Goal: Task Accomplishment & Management: Use online tool/utility

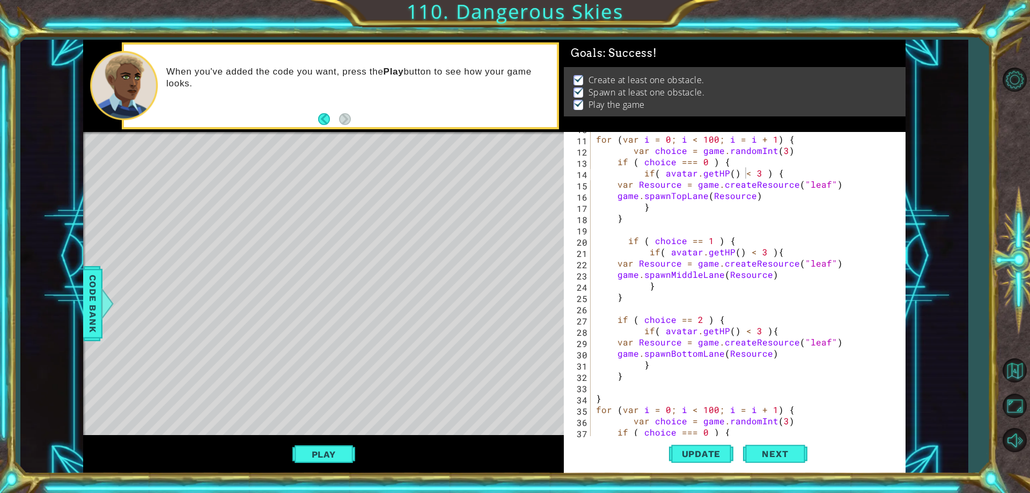
scroll to position [111, 0]
click at [696, 460] on button "Update" at bounding box center [701, 454] width 64 height 34
click at [323, 452] on button "Play" at bounding box center [323, 454] width 63 height 20
click at [872, 442] on div "Update Next" at bounding box center [738, 454] width 342 height 34
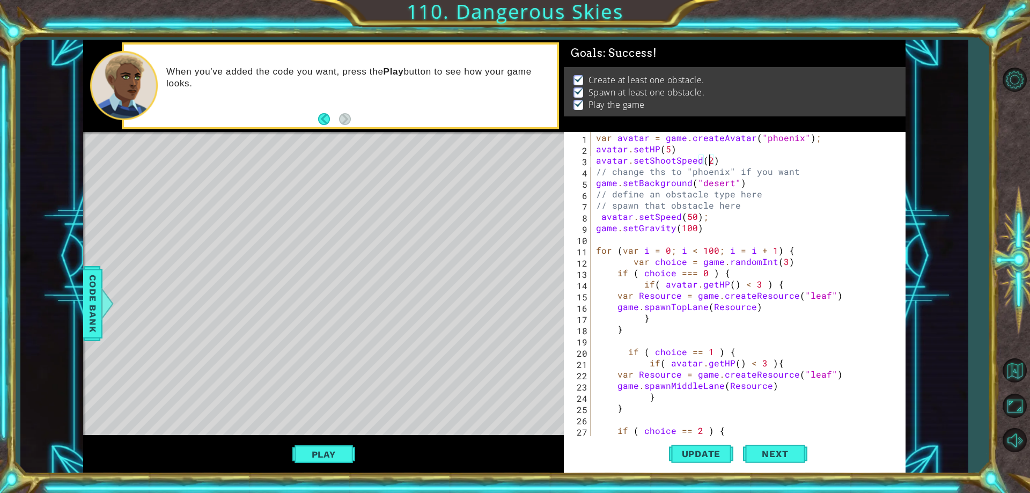
click at [709, 163] on div "var avatar = game . createAvatar ( "phoenix" ) ; avatar . setHP ( 5 ) avatar . …" at bounding box center [746, 295] width 305 height 327
type textarea "avatar.setShootSpeed(3)"
click at [679, 447] on button "Update" at bounding box center [701, 454] width 64 height 34
click at [313, 455] on button "Play" at bounding box center [323, 454] width 63 height 20
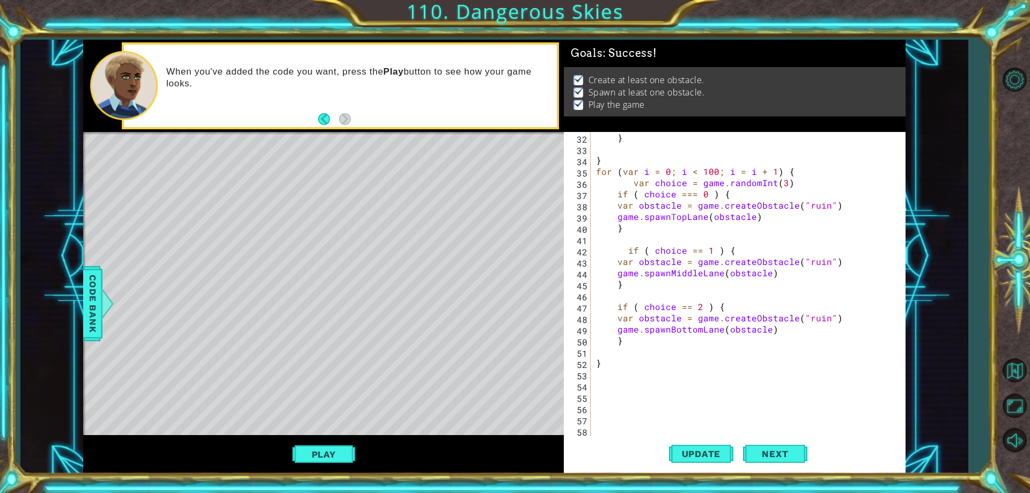
scroll to position [349, 0]
click at [640, 377] on div "} } for ( var i = 0 ; i < 100 ; i = i + 1 ) { var choice = game . randomInt ( 3…" at bounding box center [746, 295] width 305 height 327
click at [622, 387] on div "} } for ( var i = 0 ; i < 100 ; i = i + 1 ) { var choice = game . randomInt ( 3…" at bounding box center [746, 295] width 305 height 327
click at [90, 305] on span "Code Bank" at bounding box center [92, 303] width 17 height 65
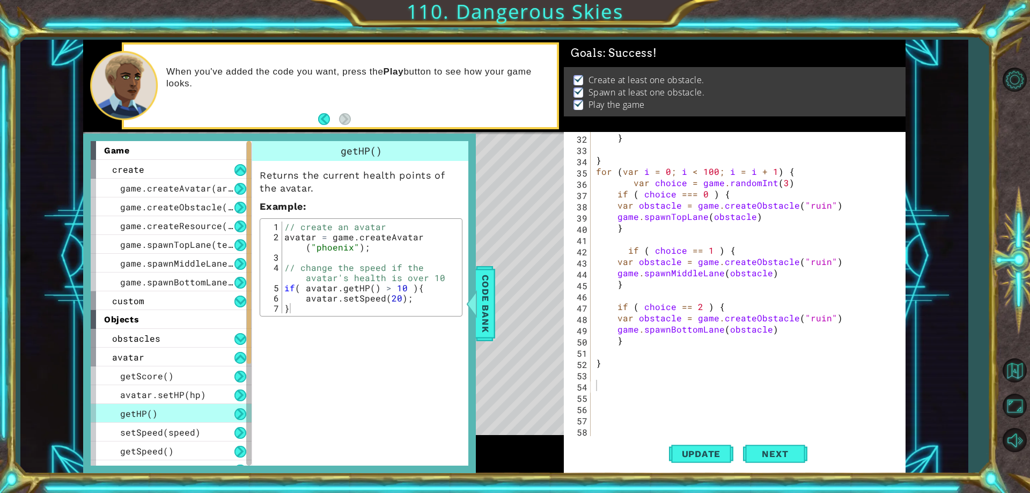
click at [614, 395] on div "} } for ( var i = 0 ; i < 100 ; i = i + 1 ) { var choice = game . randomInt ( 3…" at bounding box center [746, 295] width 305 height 327
click at [607, 388] on div "} } for ( var i = 0 ; i < 100 ; i = i + 1 ) { var choice = game . randomInt ( 3…" at bounding box center [746, 295] width 305 height 327
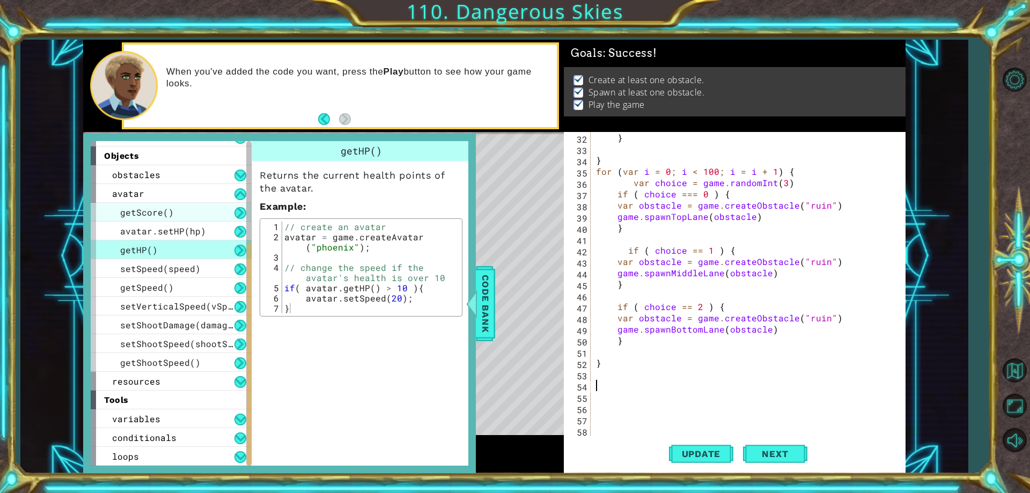
scroll to position [3, 0]
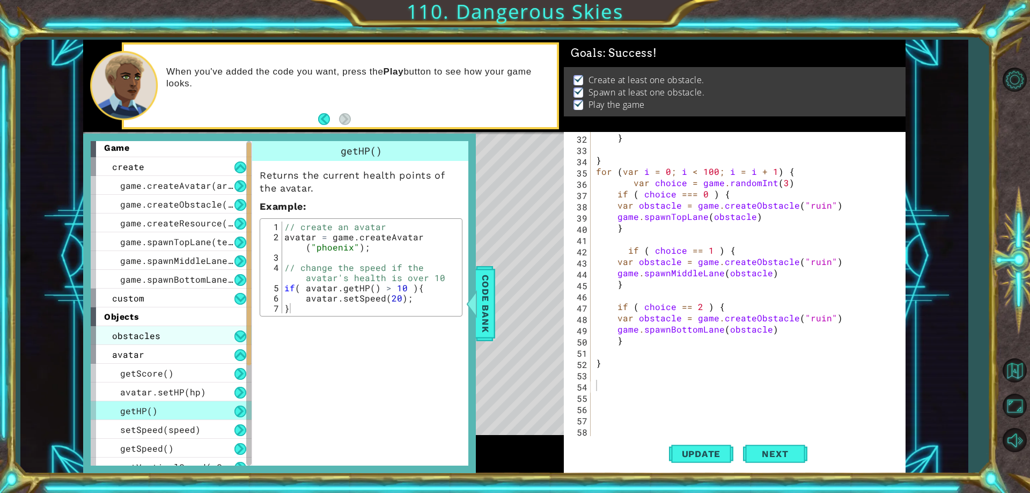
click at [229, 331] on div "obstacles" at bounding box center [171, 335] width 161 height 19
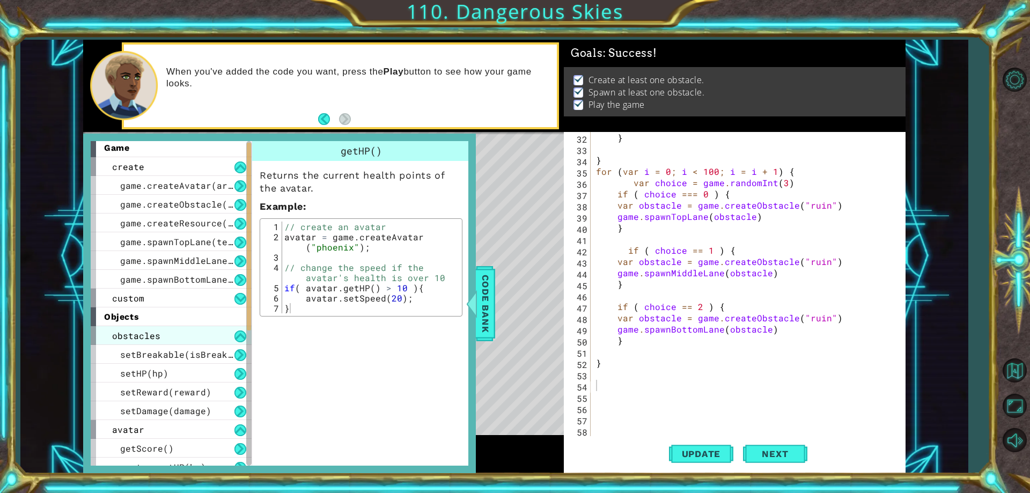
click at [215, 338] on div "obstacles" at bounding box center [171, 335] width 161 height 19
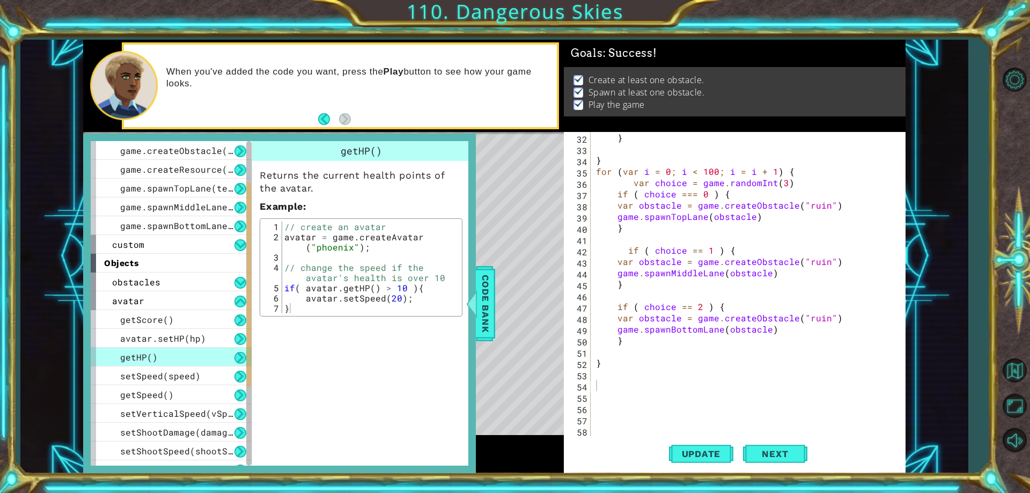
scroll to position [0, 0]
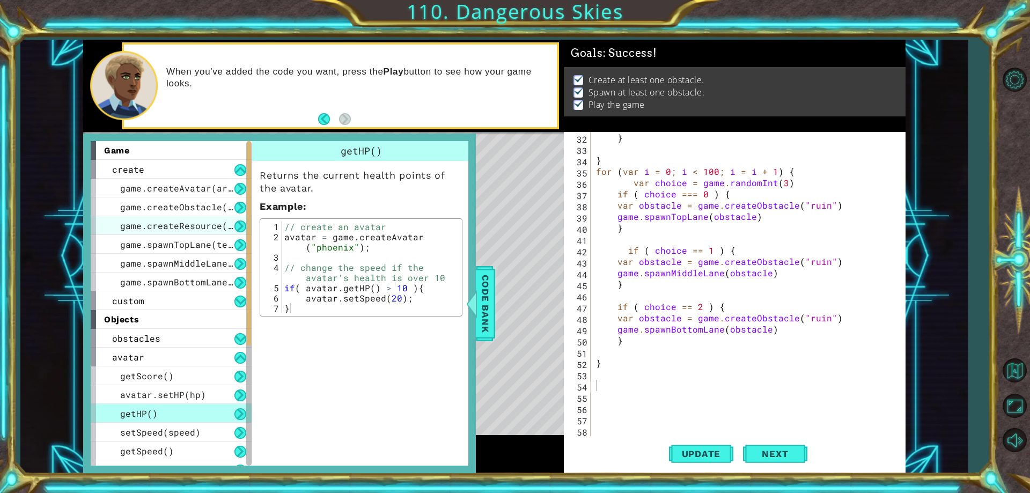
click at [206, 226] on span "game.createResource(art)" at bounding box center [184, 225] width 129 height 11
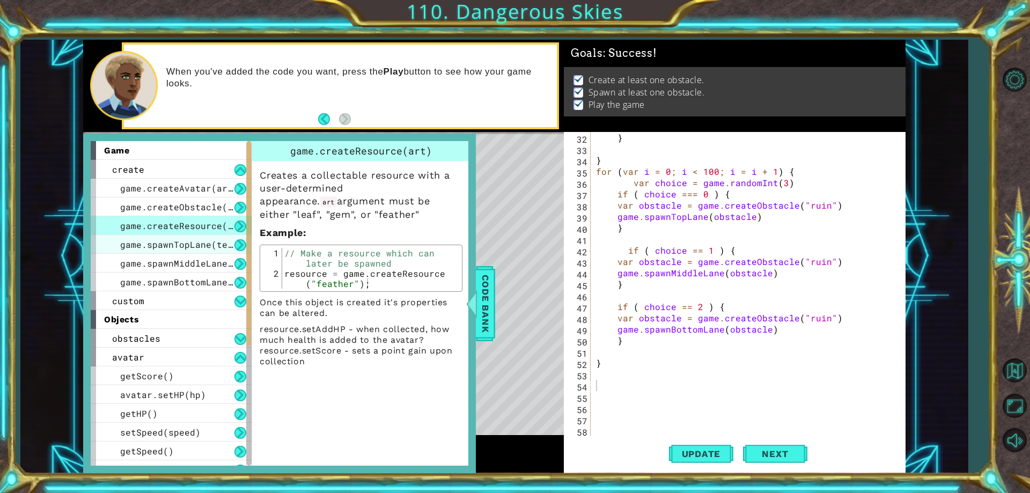
click at [194, 250] on div "game.spawnTopLane(template)" at bounding box center [171, 244] width 161 height 19
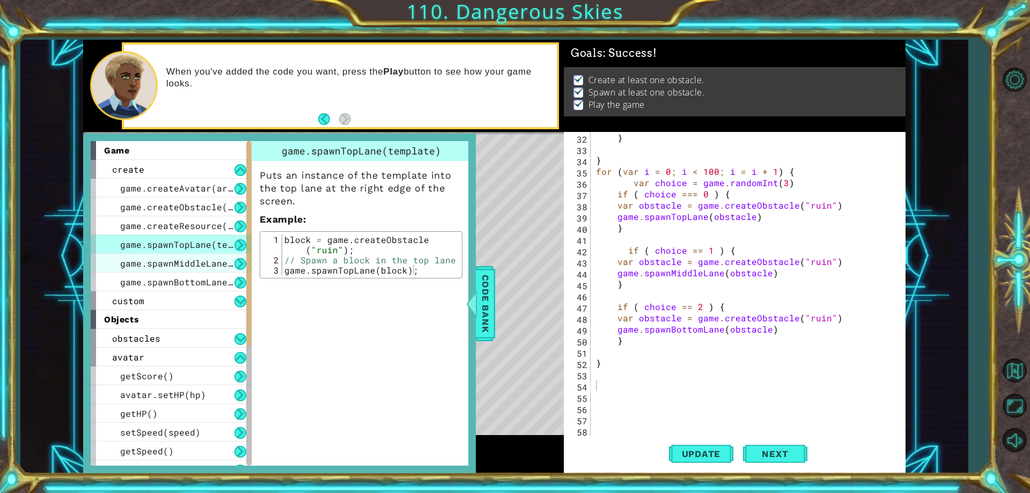
click at [193, 270] on div "game.spawnMiddleLane(template)" at bounding box center [171, 263] width 161 height 19
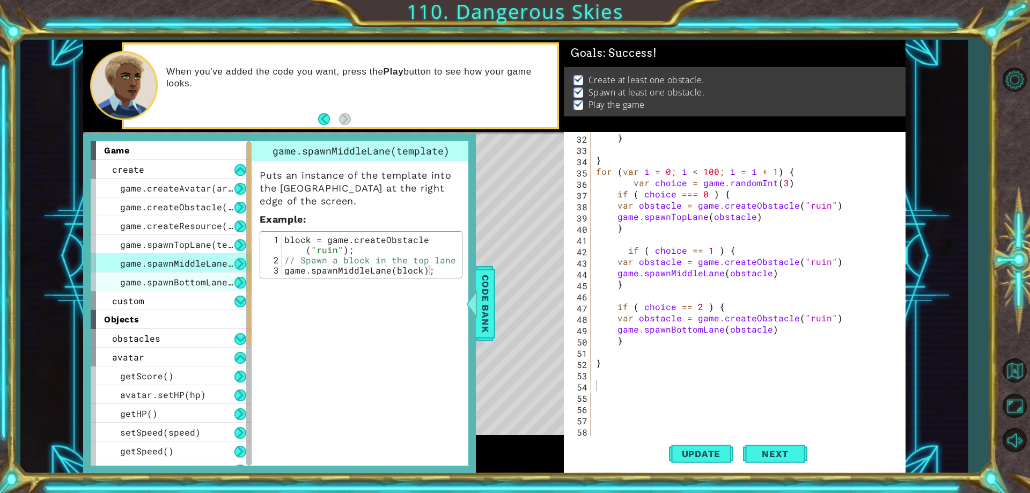
click at [192, 276] on div "game.spawnBottomLane(template)" at bounding box center [171, 281] width 161 height 19
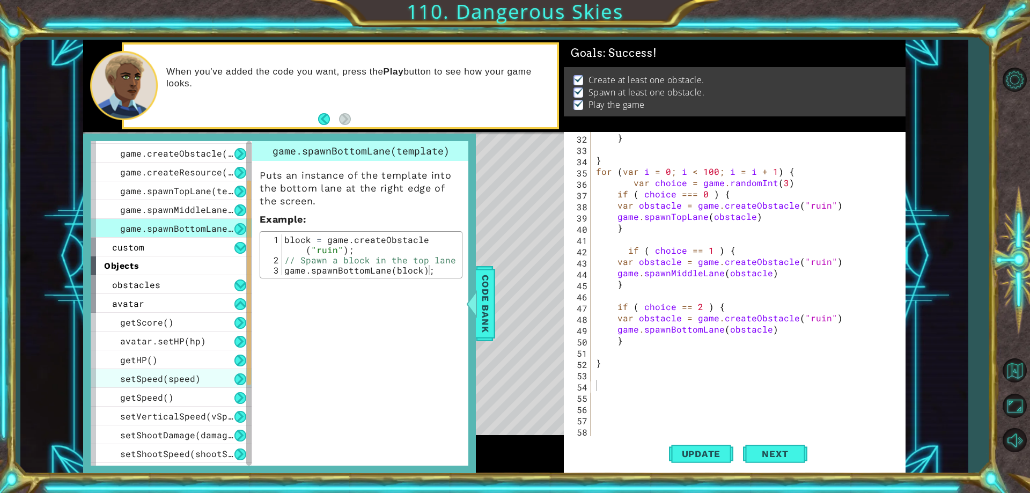
scroll to position [107, 0]
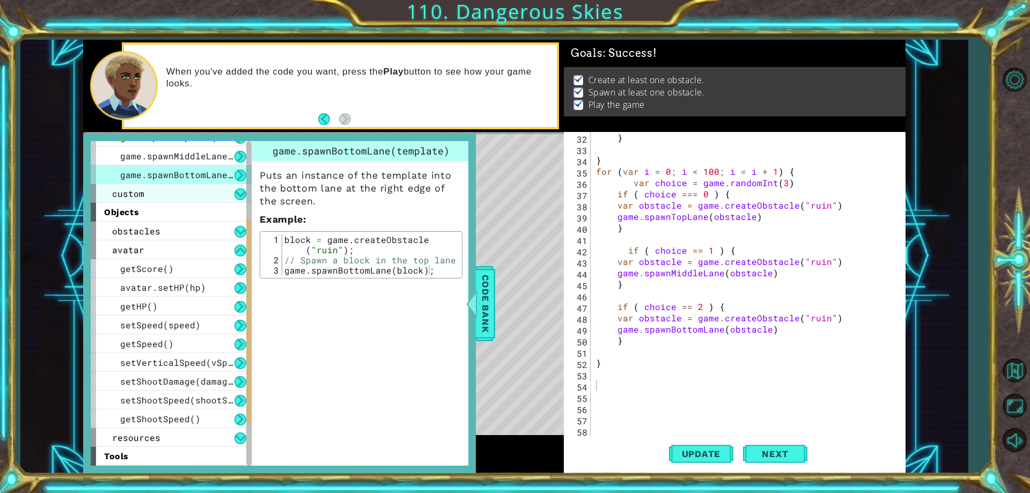
click at [209, 197] on div "custom" at bounding box center [171, 193] width 161 height 19
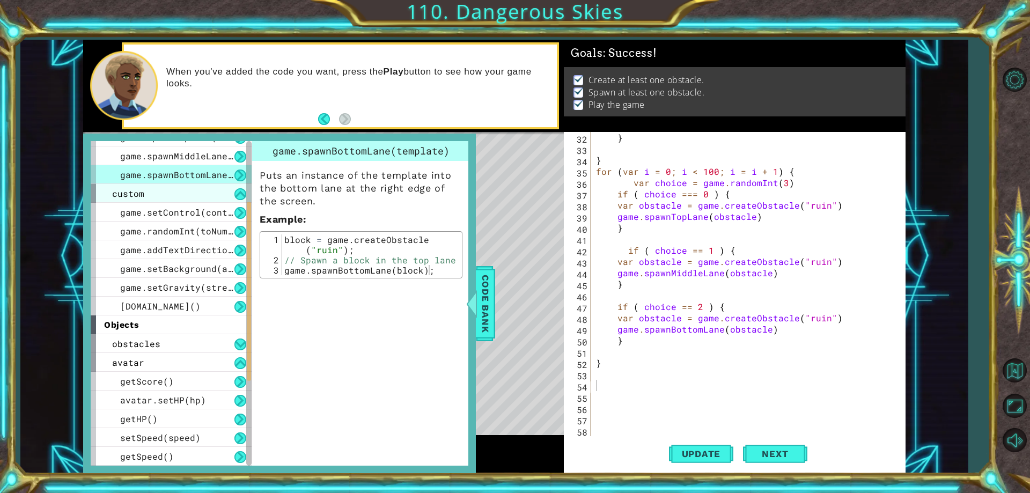
click at [207, 188] on div "custom" at bounding box center [171, 193] width 161 height 19
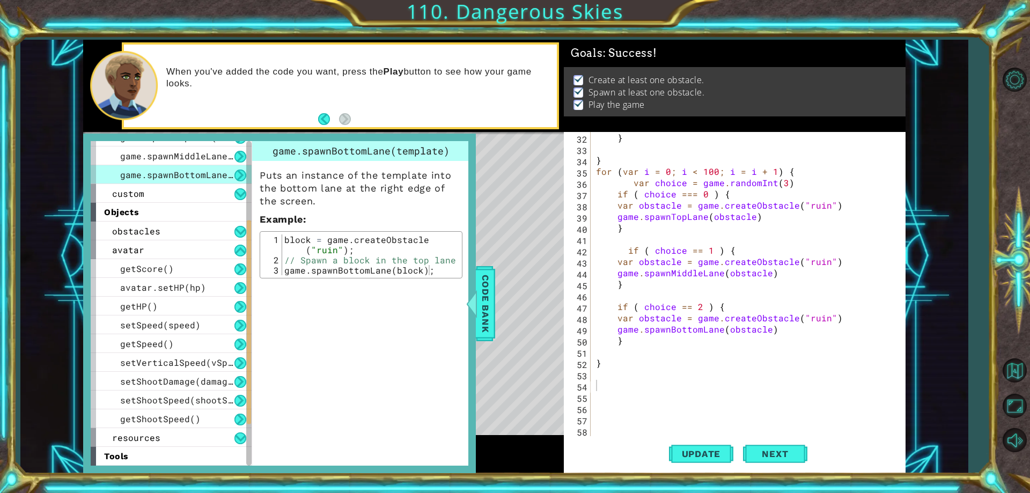
scroll to position [0, 0]
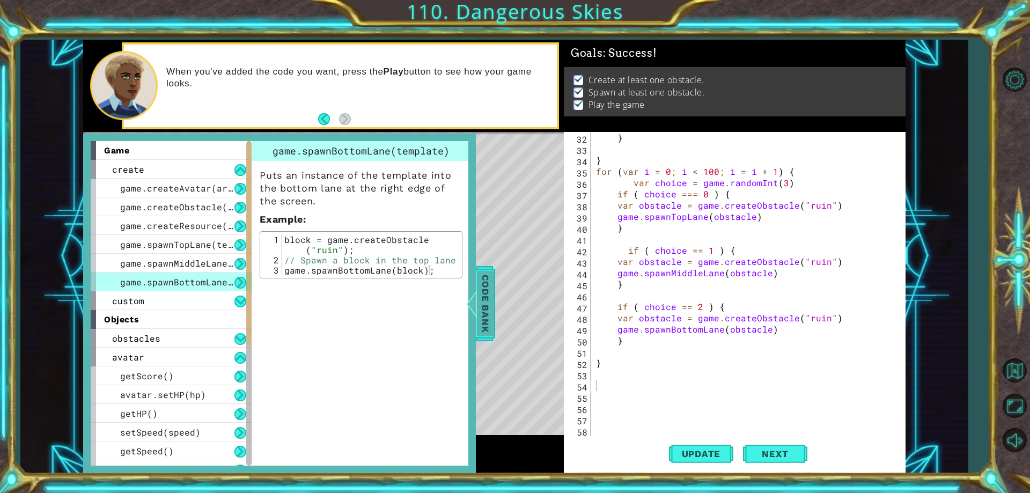
click at [489, 302] on span "Code Bank" at bounding box center [485, 303] width 17 height 65
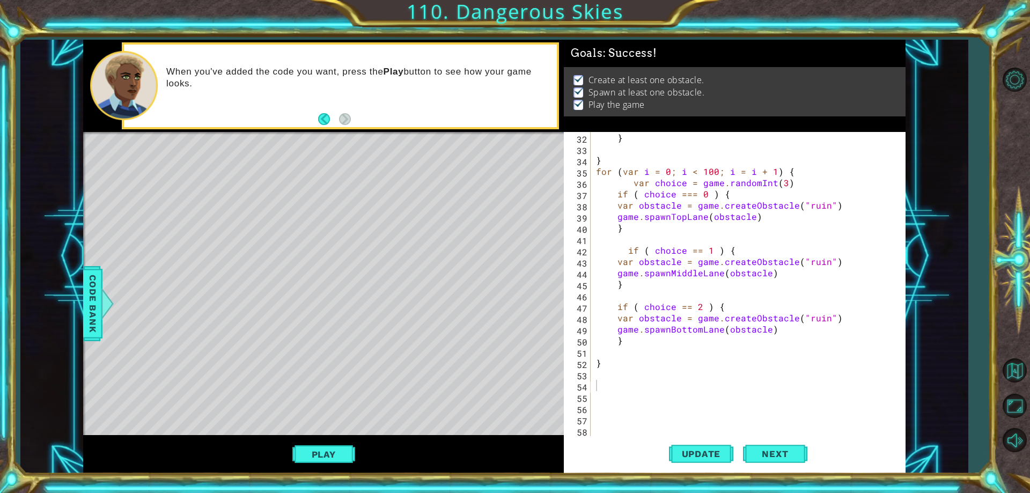
click at [77, 303] on div "1 ההההההההההההההההההההההההההההההההההההההההההההההההההההההההההההההההההההההההההההה…" at bounding box center [493, 257] width 947 height 434
click at [84, 305] on span "Code Bank" at bounding box center [92, 303] width 17 height 65
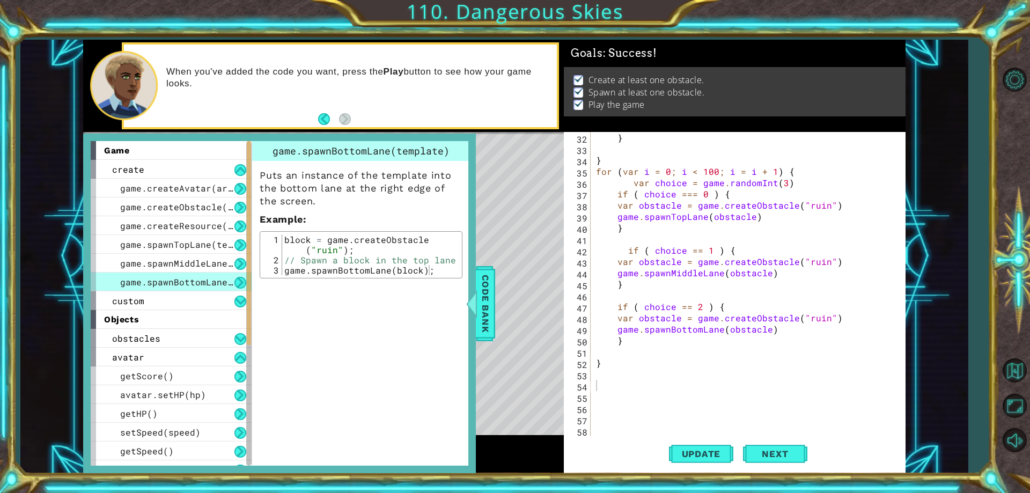
drag, startPoint x: 197, startPoint y: 259, endPoint x: 403, endPoint y: 331, distance: 219.0
click at [408, 330] on div "game.spawnBottomLane(template) Puts an instance of the template into the bottom…" at bounding box center [362, 303] width 221 height 324
click at [195, 228] on span "game.createResource(art)" at bounding box center [184, 225] width 129 height 11
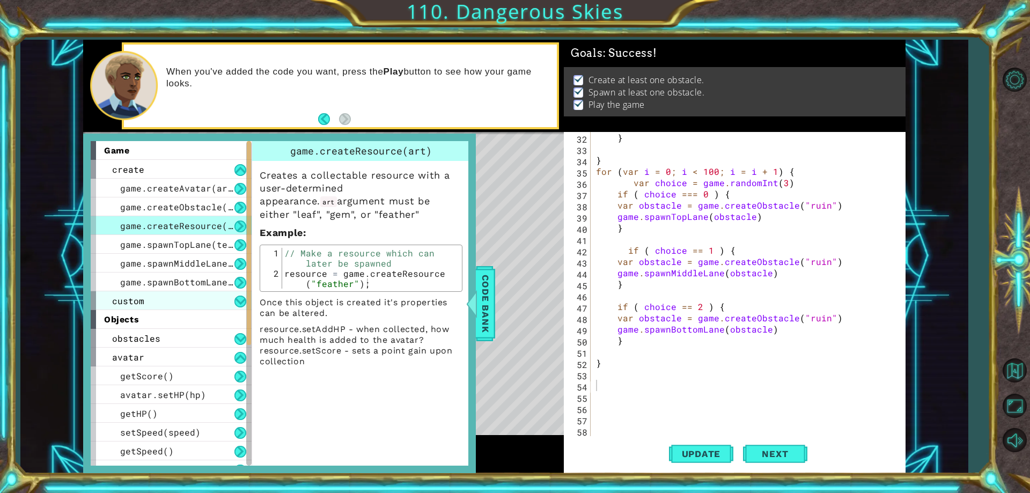
click at [168, 306] on div "custom" at bounding box center [171, 300] width 161 height 19
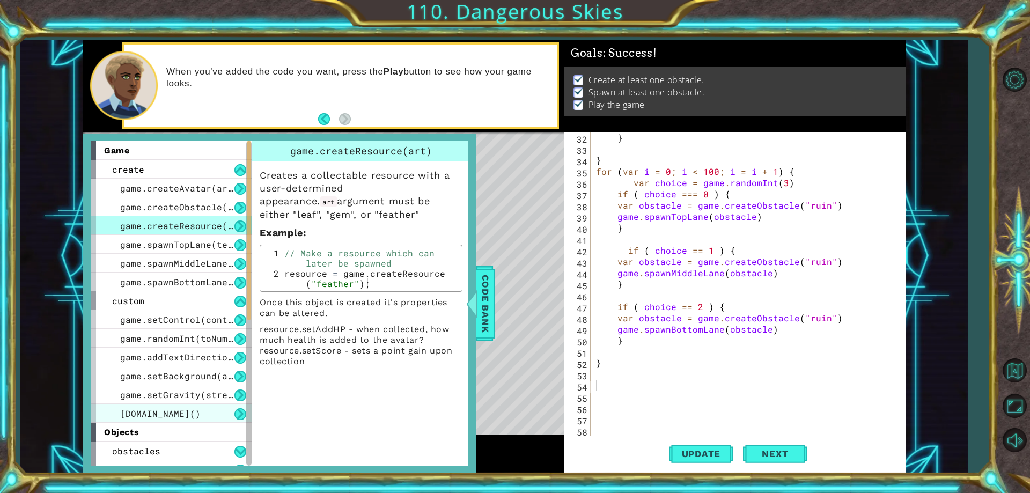
click at [197, 410] on div "[DOMAIN_NAME]()" at bounding box center [171, 413] width 161 height 19
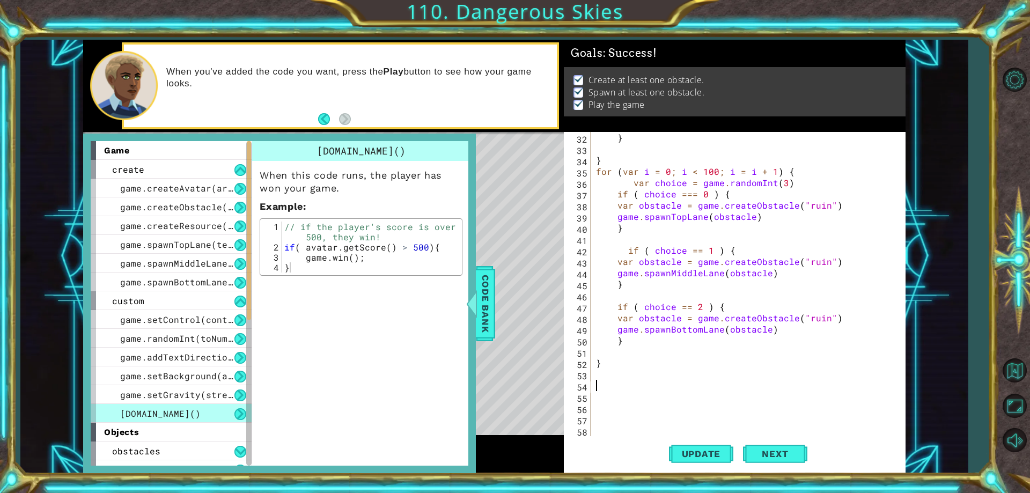
click at [614, 385] on div "} } for ( var i = 0 ; i < 100 ; i = i + 1 ) { var choice = game . randomInt ( 3…" at bounding box center [746, 295] width 305 height 327
type textarea "if( avatar.getScore() < 300) {"
type textarea "[DOMAIN_NAME]()"
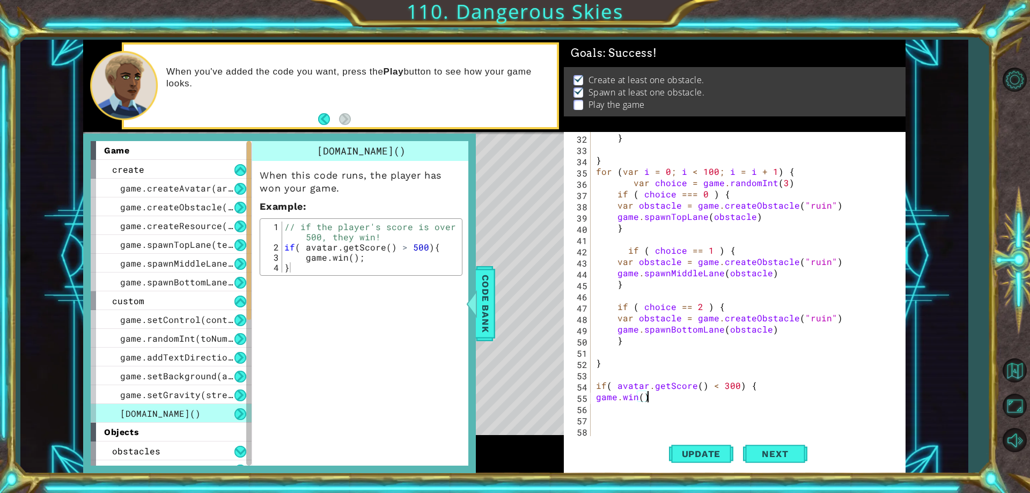
scroll to position [0, 0]
drag, startPoint x: 693, startPoint y: 451, endPoint x: 673, endPoint y: 442, distance: 22.3
click at [691, 451] on span "Update" at bounding box center [701, 453] width 61 height 11
click at [474, 316] on div at bounding box center [471, 303] width 13 height 32
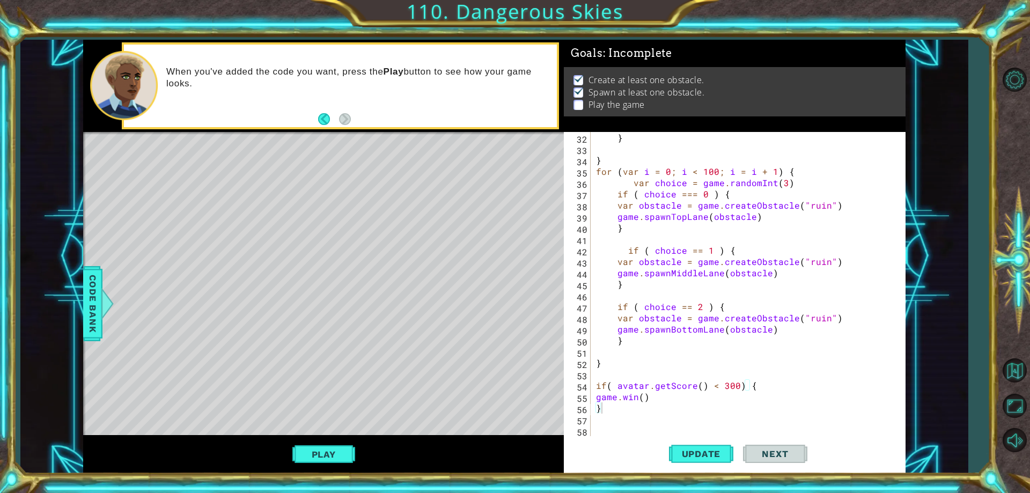
click at [291, 448] on div "Play" at bounding box center [323, 454] width 481 height 38
click at [312, 452] on button "Play" at bounding box center [323, 454] width 63 height 20
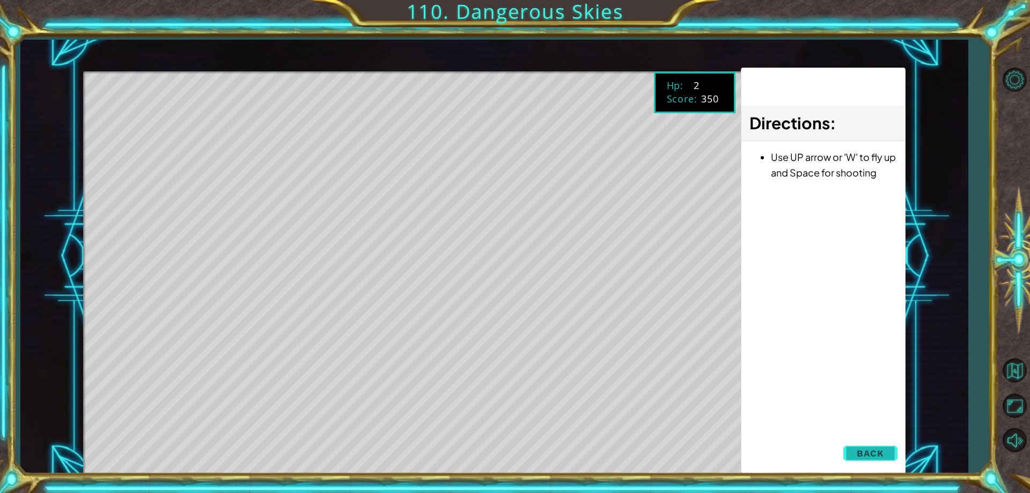
click at [871, 454] on span "Back" at bounding box center [870, 453] width 27 height 11
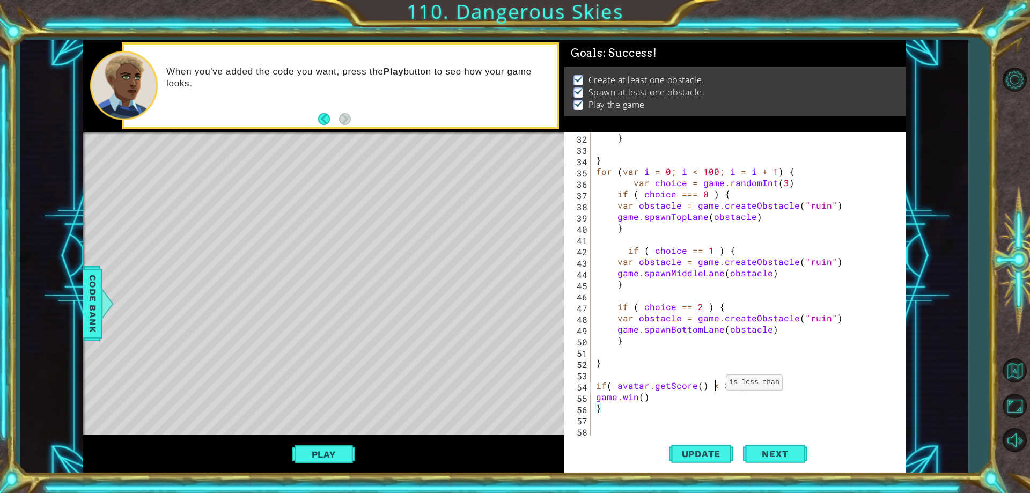
click at [713, 385] on div "} } for ( var i = 0 ; i < 100 ; i = i + 1 ) { var choice = game . randomInt ( 3…" at bounding box center [746, 295] width 305 height 327
click at [688, 453] on span "Update" at bounding box center [701, 453] width 61 height 11
click at [343, 459] on button "Play" at bounding box center [323, 454] width 63 height 20
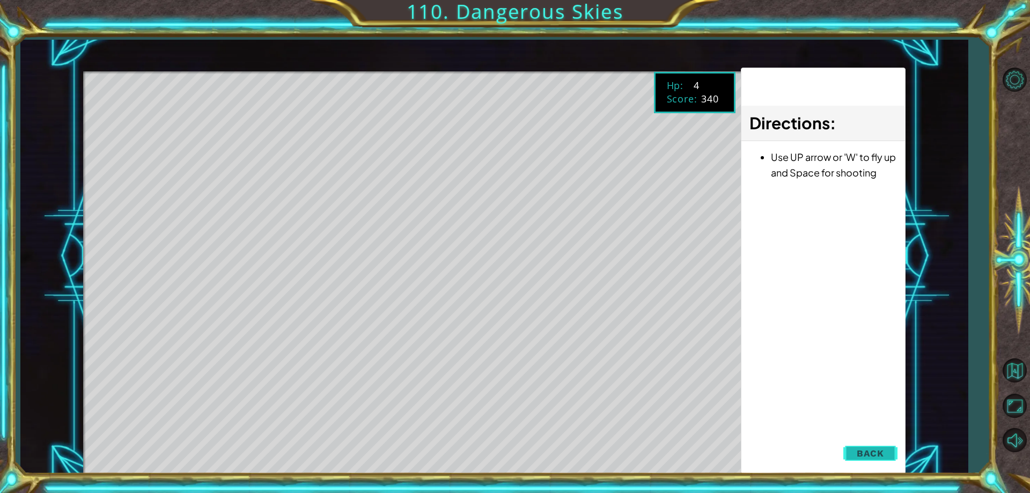
click at [863, 453] on span "Back" at bounding box center [870, 453] width 27 height 11
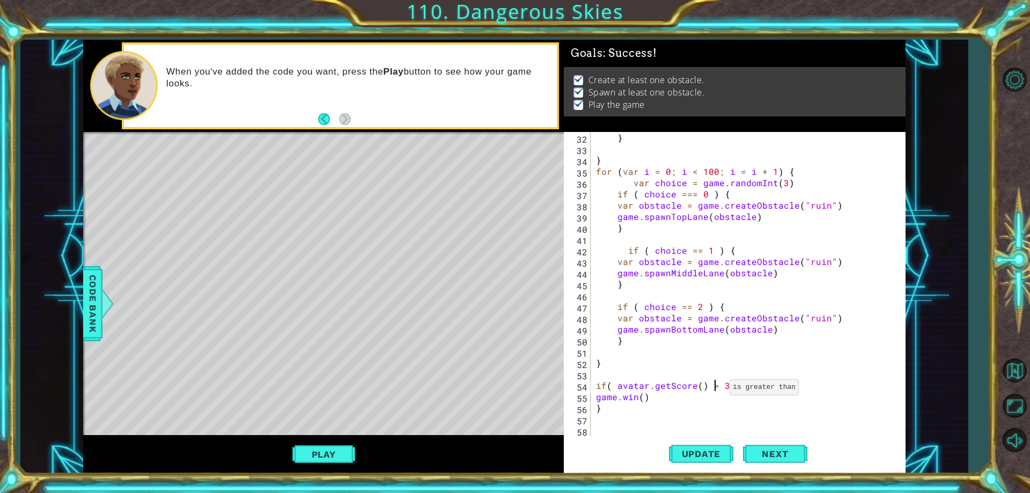
click at [717, 390] on div "} } for ( var i = 0 ; i < 100 ; i = i + 1 ) { var choice = game . randomInt ( 3…" at bounding box center [746, 295] width 305 height 327
click at [605, 388] on div "} } for ( var i = 0 ; i < 100 ; i = i + 1 ) { var choice = game . randomInt ( 3…" at bounding box center [746, 295] width 305 height 327
click at [733, 385] on div "} } for ( var i = 0 ; i < 100 ; i = i + 1 ) { var choice = game . randomInt ( 3…" at bounding box center [746, 295] width 305 height 327
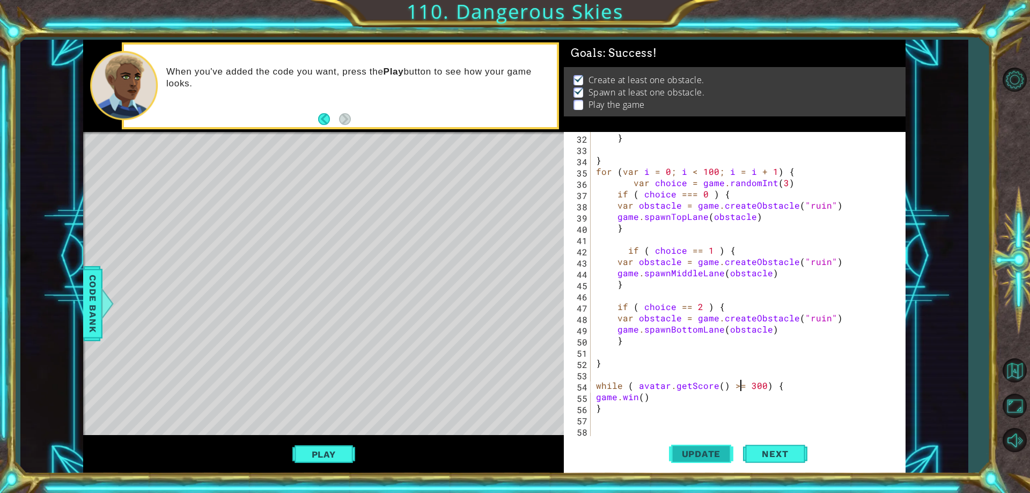
type textarea "while ( avatar.getScore() >= 300) {"
click at [720, 451] on span "Update" at bounding box center [701, 453] width 61 height 11
click at [330, 460] on button "Play" at bounding box center [323, 454] width 63 height 20
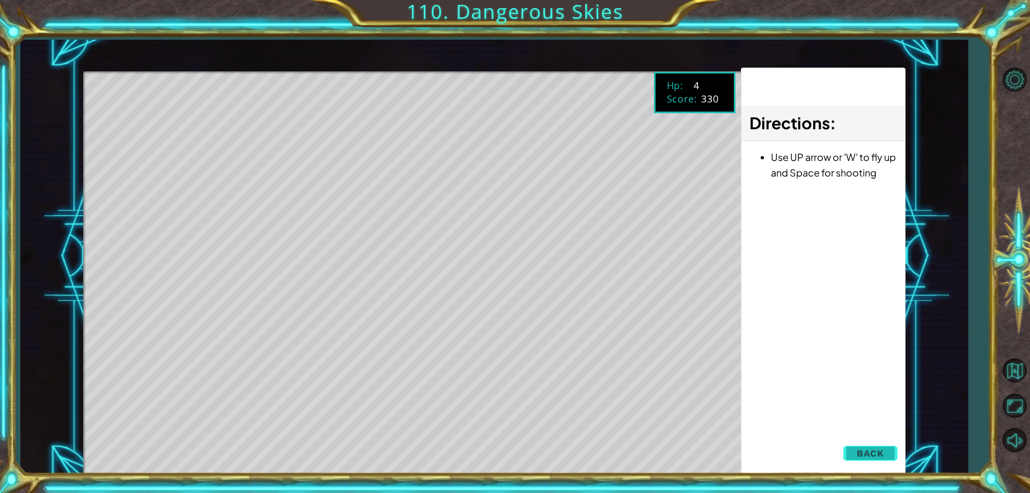
click at [866, 447] on button "Back" at bounding box center [870, 452] width 54 height 21
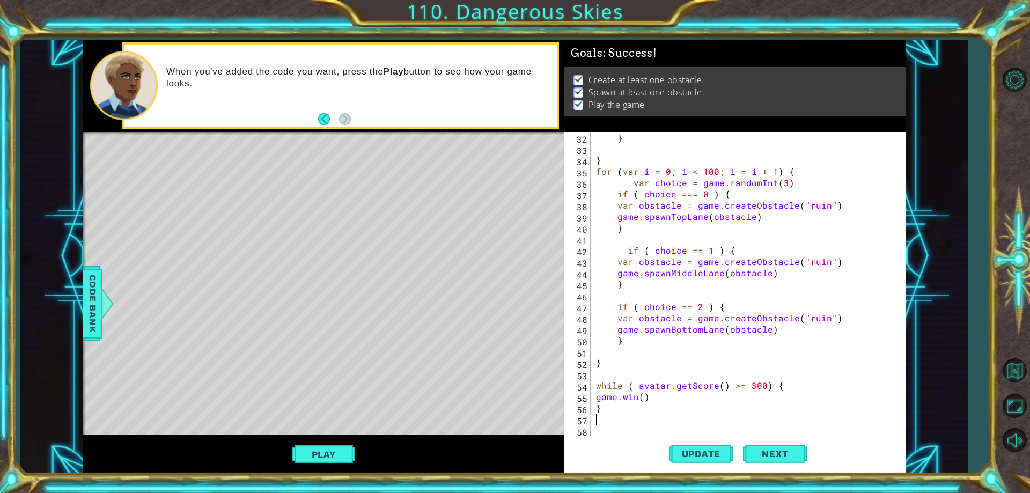
scroll to position [0, 0]
click at [630, 416] on div "} } for ( var i = 0 ; i < 100 ; i = i + 1 ) { var choice = game . randomInt ( 3…" at bounding box center [746, 295] width 305 height 327
click at [626, 413] on div "} } for ( var i = 0 ; i < 100 ; i = i + 1 ) { var choice = game . randomInt ( 3…" at bounding box center [746, 295] width 305 height 327
click at [611, 407] on div "} } for ( var i = 0 ; i < 100 ; i = i + 1 ) { var choice = game . randomInt ( 3…" at bounding box center [744, 284] width 300 height 304
click at [596, 396] on div "} } for ( var i = 0 ; i < 100 ; i = i + 1 ) { var choice = game . randomInt ( 3…" at bounding box center [746, 295] width 305 height 327
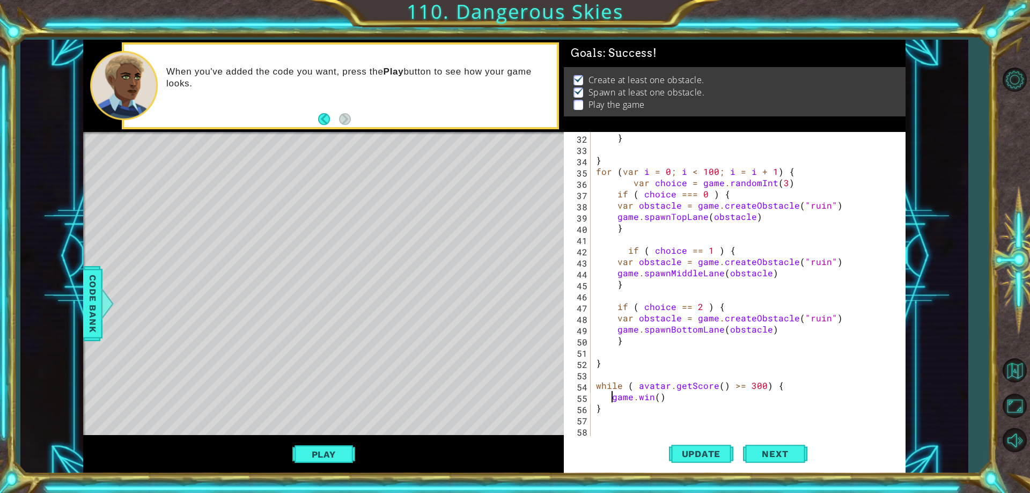
type textarea "while ( avatar.getScore() >= 300) {"
type textarea "while ( avatar.getScore() > 300) {"
click at [714, 465] on button "Update" at bounding box center [701, 454] width 64 height 34
click at [304, 450] on button "Play" at bounding box center [323, 454] width 63 height 20
